Goal: Task Accomplishment & Management: Manage account settings

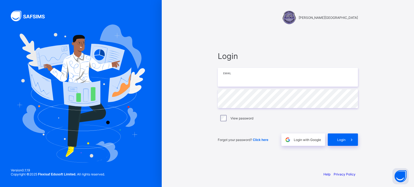
click at [237, 77] on input "email" at bounding box center [288, 77] width 140 height 19
type input "**********"
click at [348, 134] on span at bounding box center [351, 140] width 12 height 12
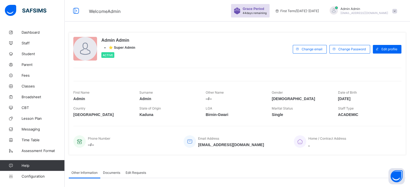
click at [374, 7] on span "Admin Admin" at bounding box center [364, 9] width 48 height 4
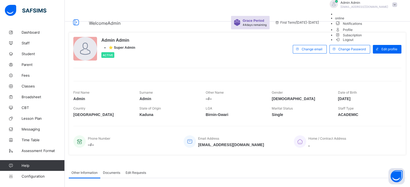
click at [381, 26] on span "Notifications" at bounding box center [367, 23] width 65 height 6
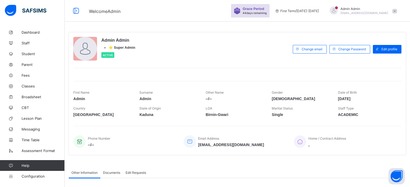
click at [364, 4] on div "Grace Period 44 days remaining First Term / [DATE]-[DATE] Admin Admin [EMAIL_AD…" at bounding box center [320, 11] width 179 height 22
click at [363, 11] on div "Admin Admin [EMAIL_ADDRESS][DOMAIN_NAME]" at bounding box center [364, 11] width 48 height 8
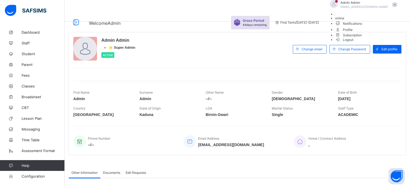
click at [362, 37] on span "Subscription" at bounding box center [348, 35] width 27 height 4
